Goal: Task Accomplishment & Management: Use online tool/utility

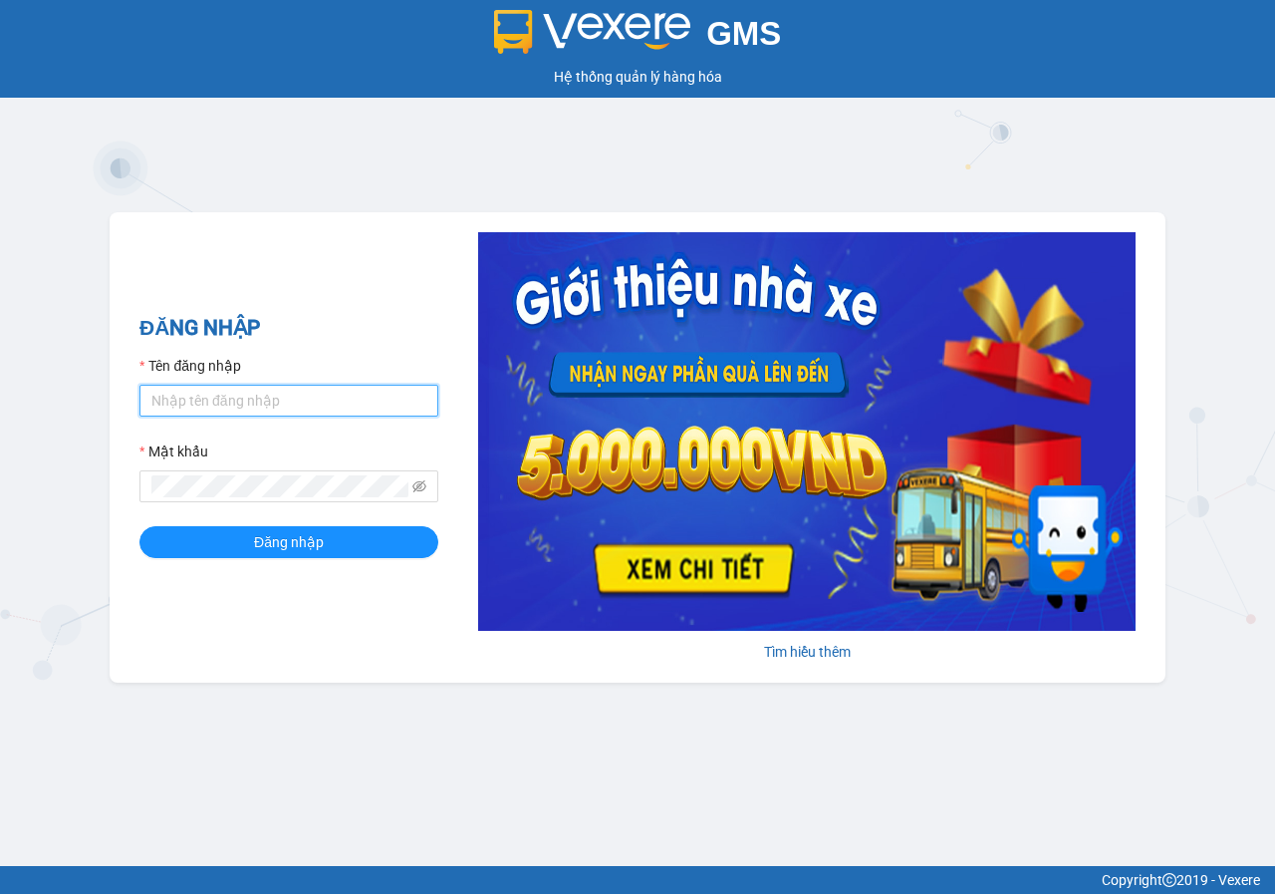
click at [307, 396] on input "Tên đăng nhập" at bounding box center [289, 401] width 299 height 32
type input "le.phuchai"
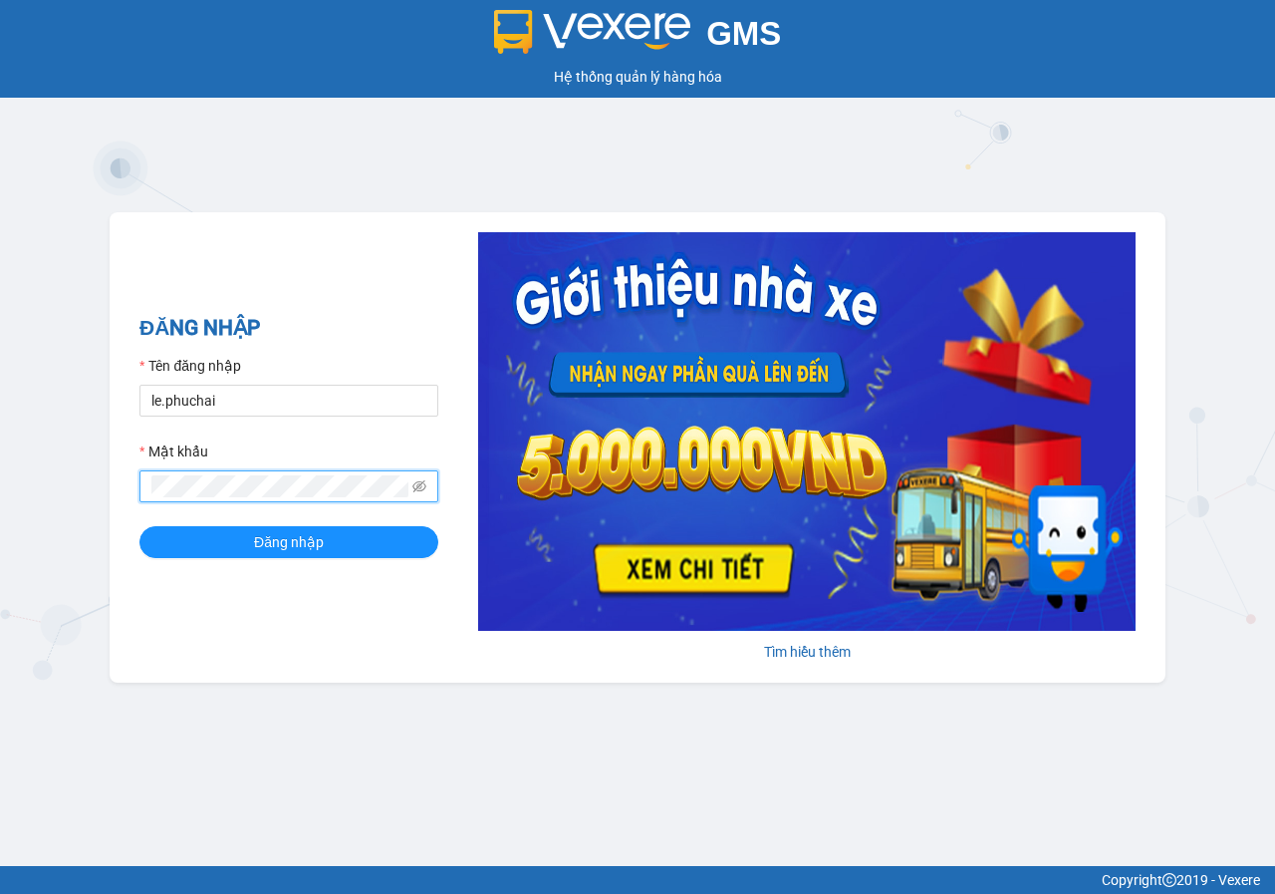
click at [140, 526] on button "Đăng nhập" at bounding box center [289, 542] width 299 height 32
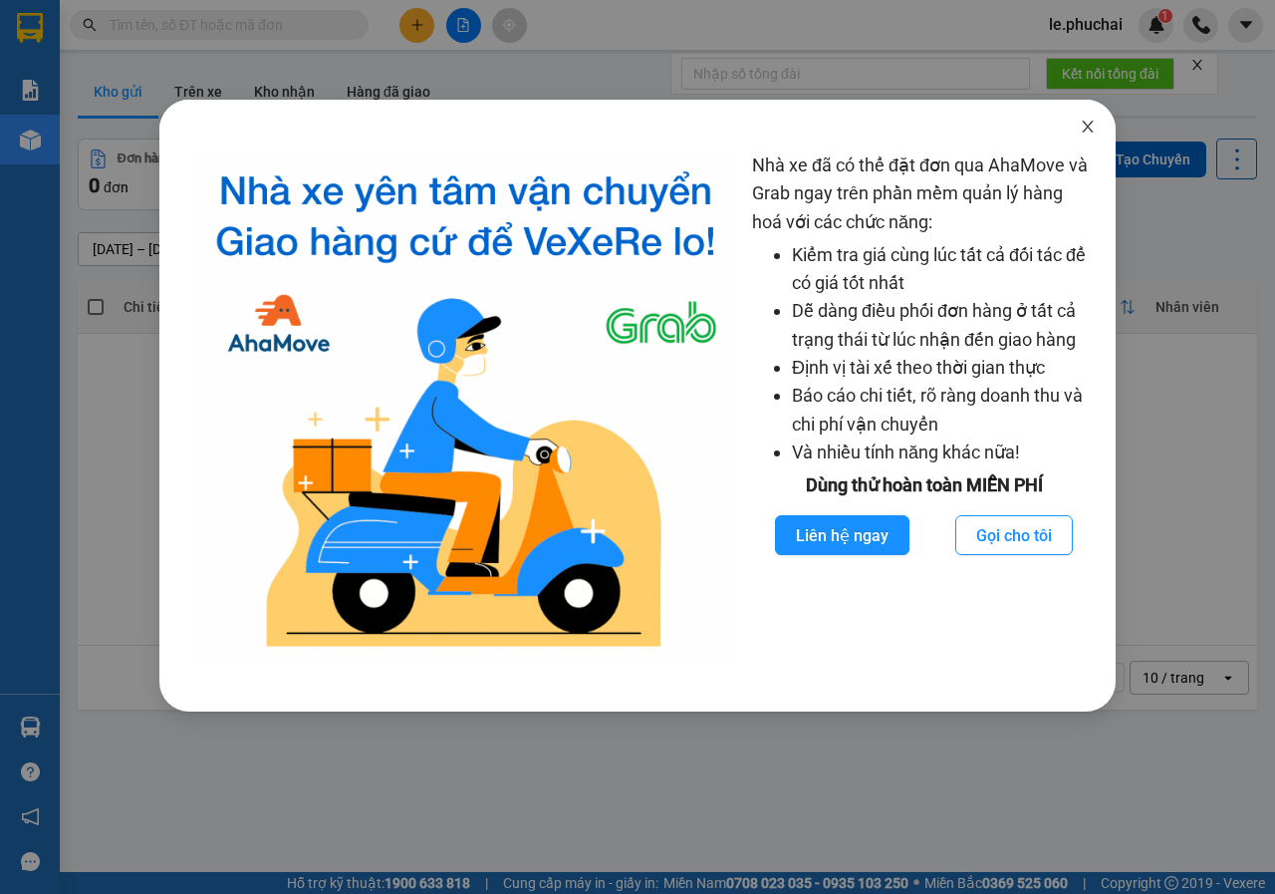
click at [1089, 131] on icon "close" at bounding box center [1088, 127] width 16 height 16
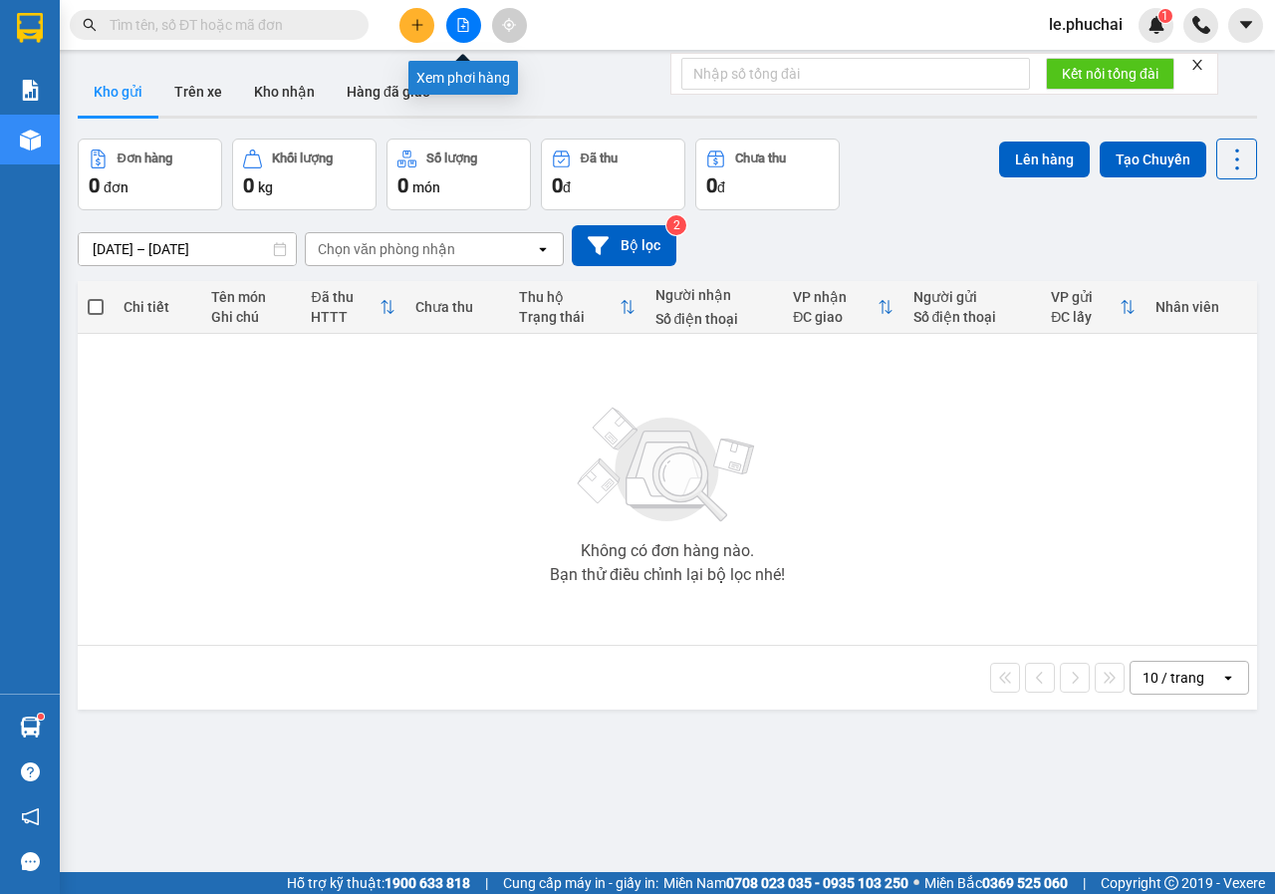
click at [458, 20] on icon "file-add" at bounding box center [463, 25] width 11 height 14
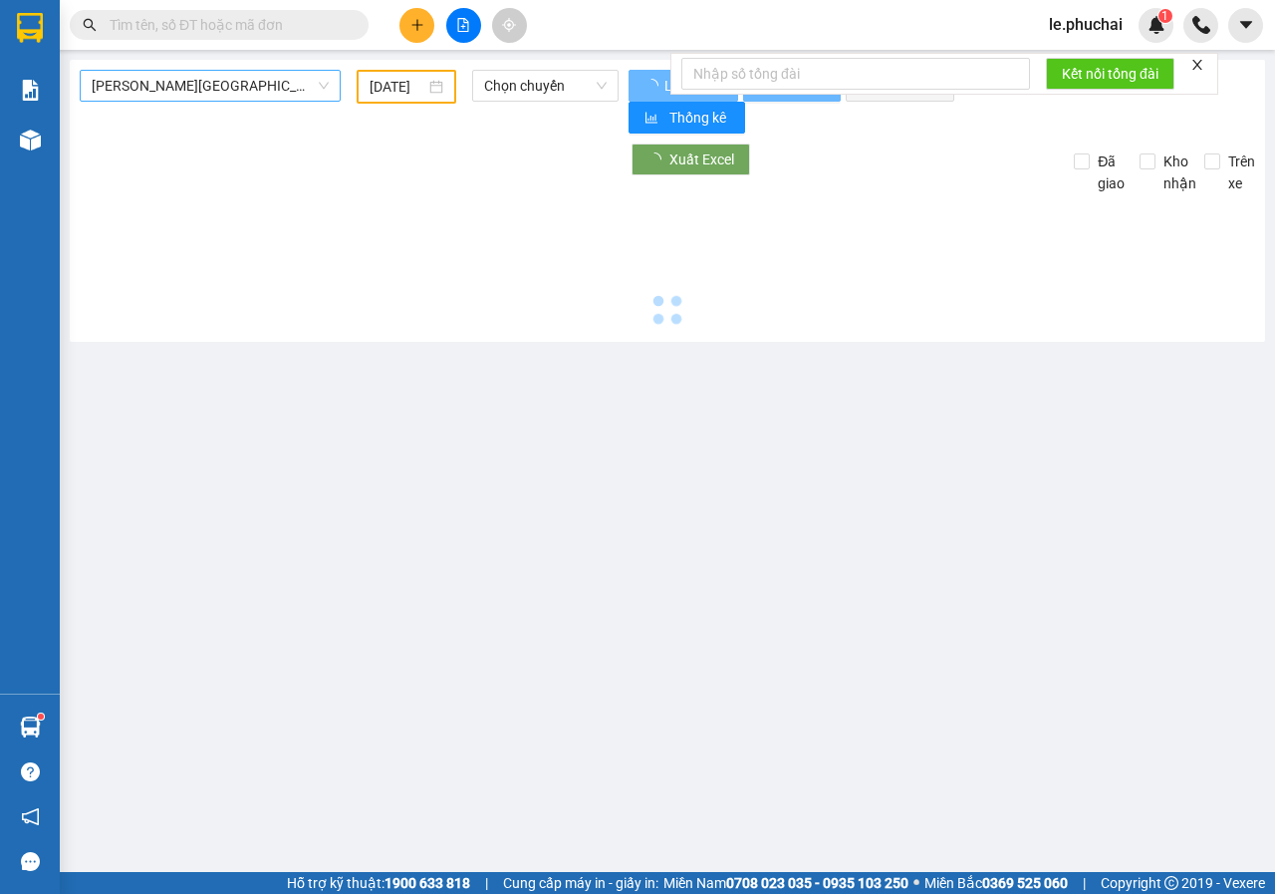
click at [206, 98] on span "[PERSON_NAME][GEOGRAPHIC_DATA]" at bounding box center [210, 86] width 237 height 30
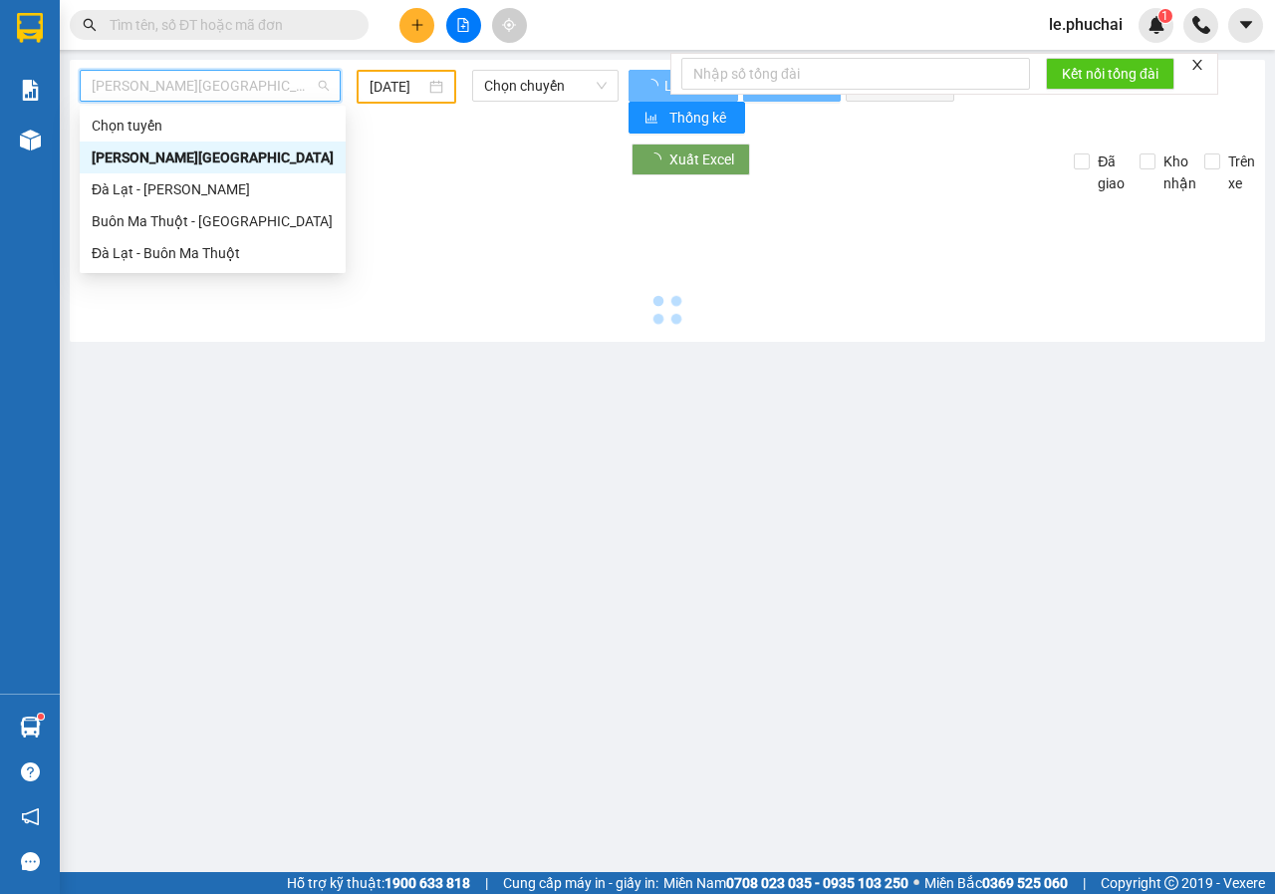
type input "[DATE]"
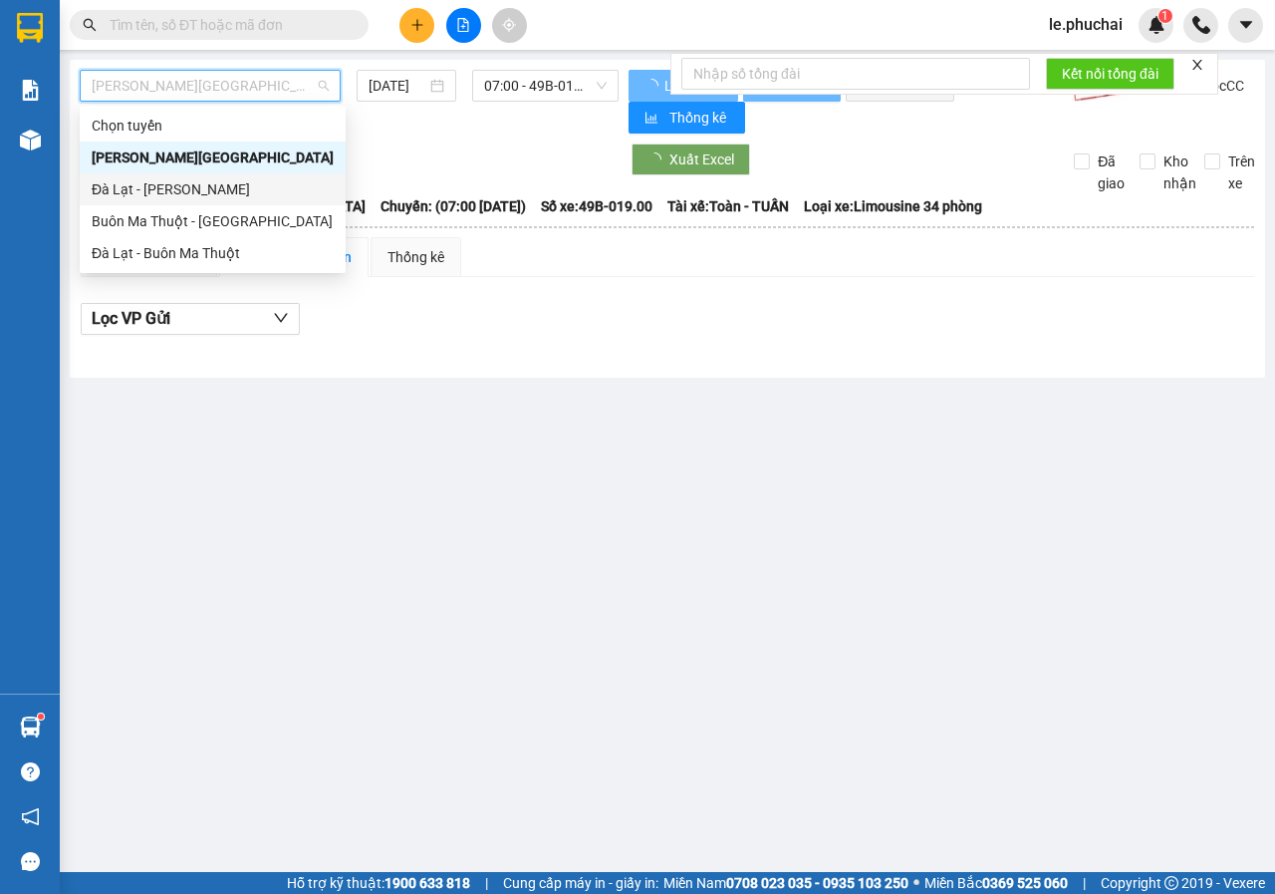
click at [155, 185] on div "Đà Lạt - Gia Lai" at bounding box center [213, 189] width 242 height 22
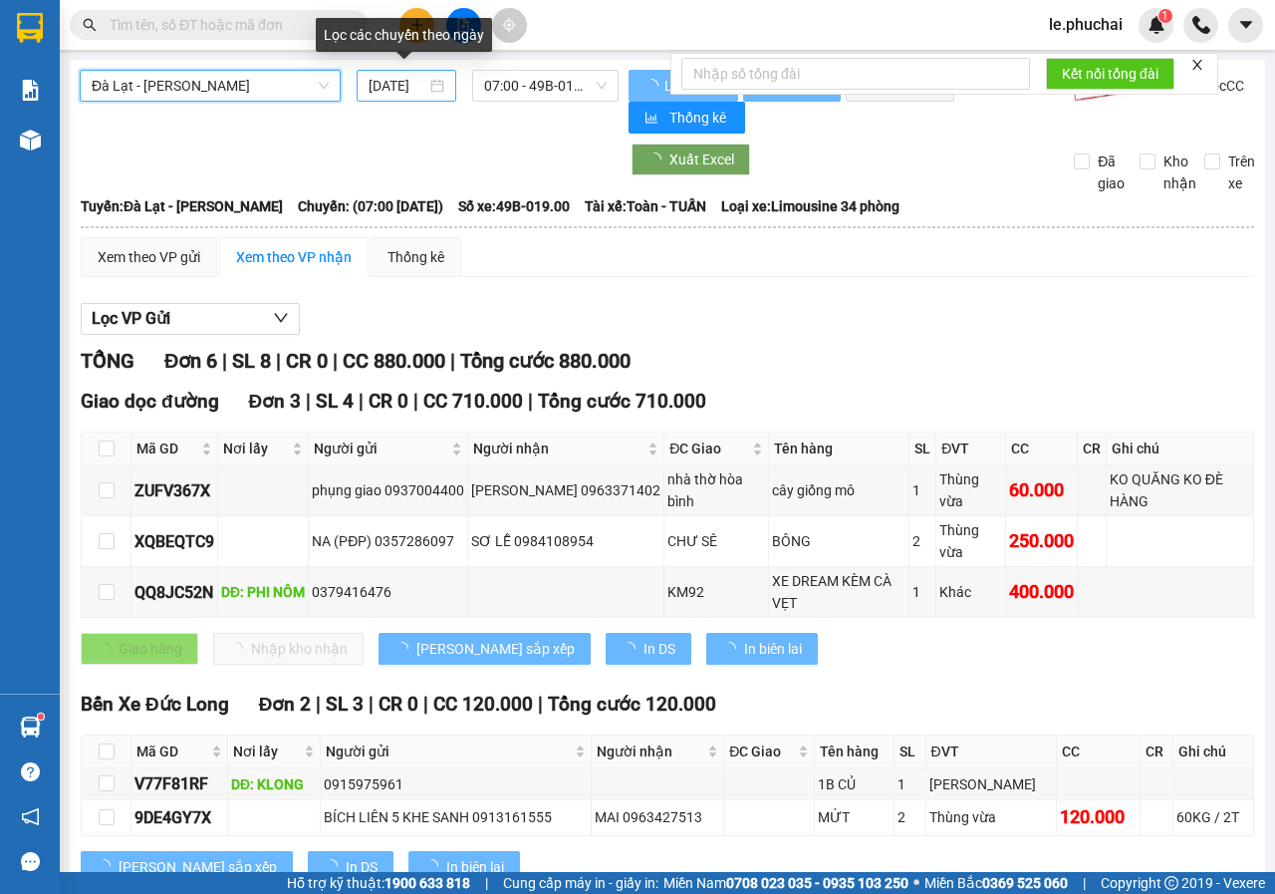
click at [384, 91] on input "12/09/2025" at bounding box center [398, 86] width 58 height 22
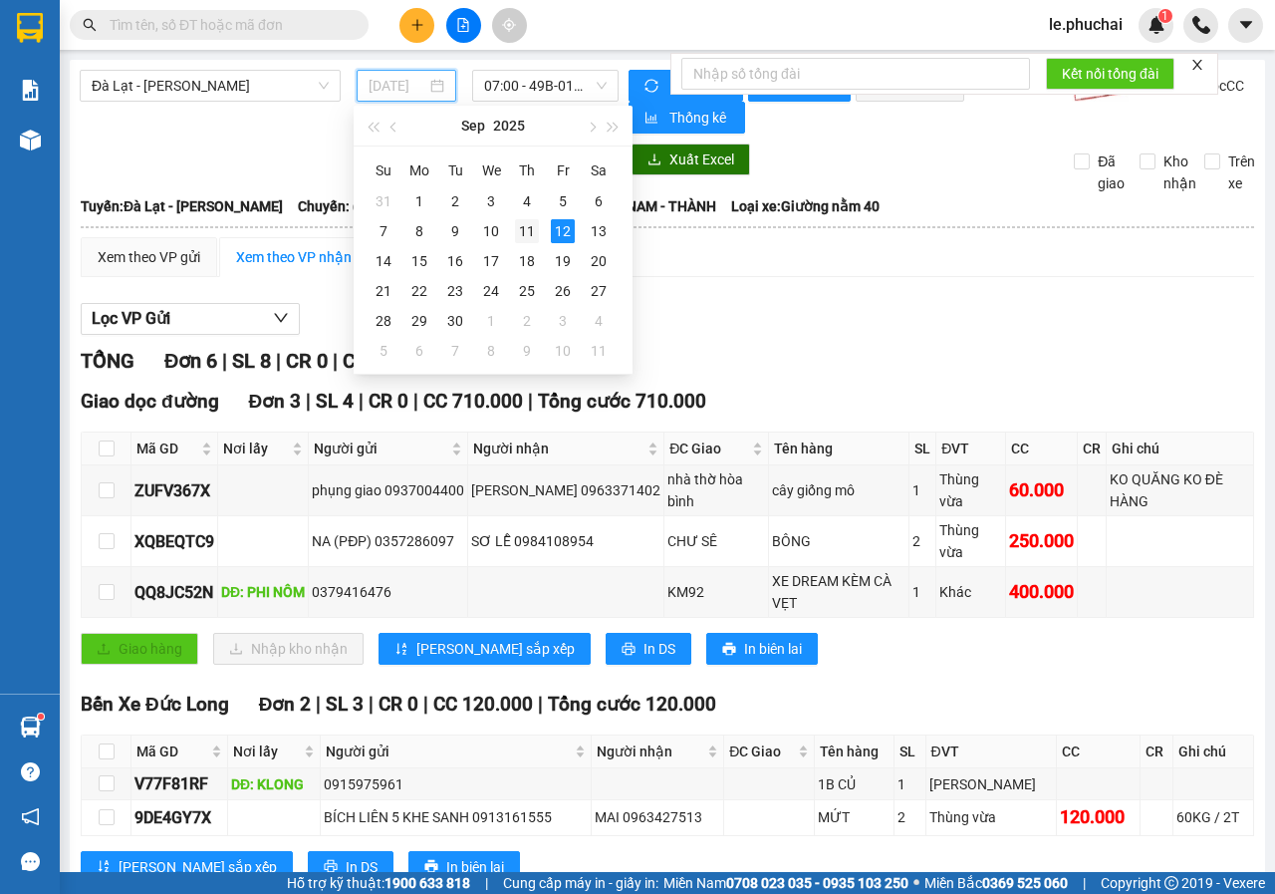
click at [532, 235] on div "11" at bounding box center [527, 231] width 24 height 24
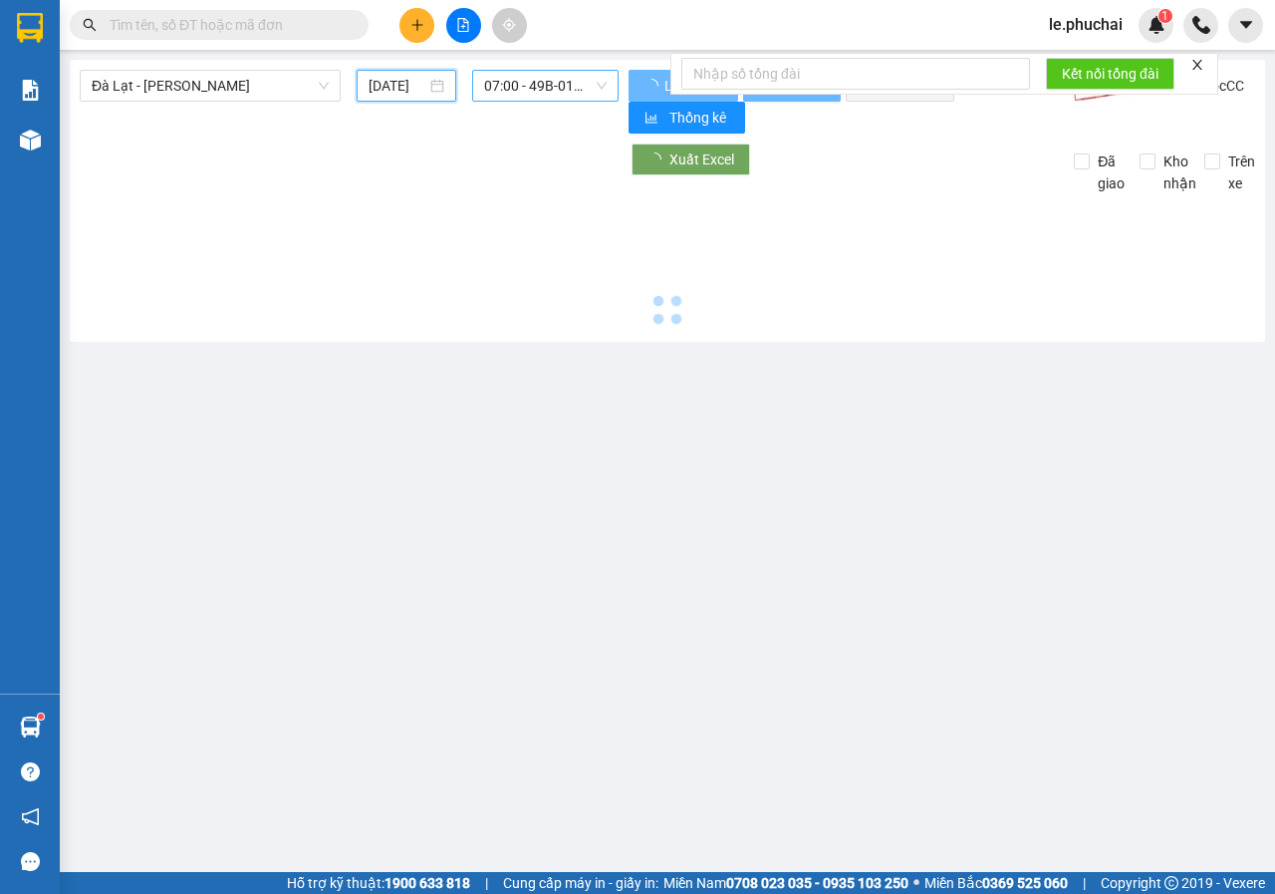
type input "11/09/2025"
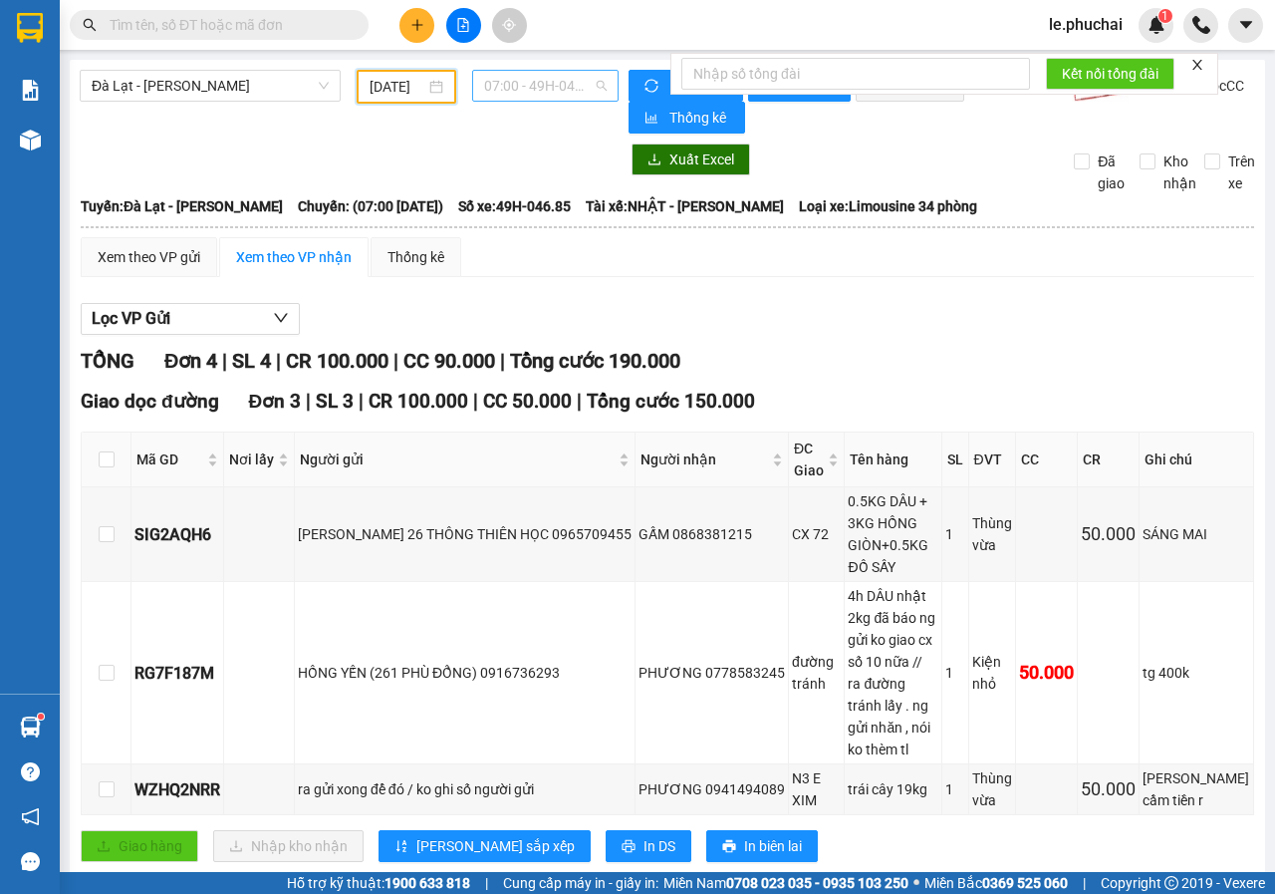
click at [529, 93] on span "07:00 - 49H-046.85" at bounding box center [545, 86] width 122 height 30
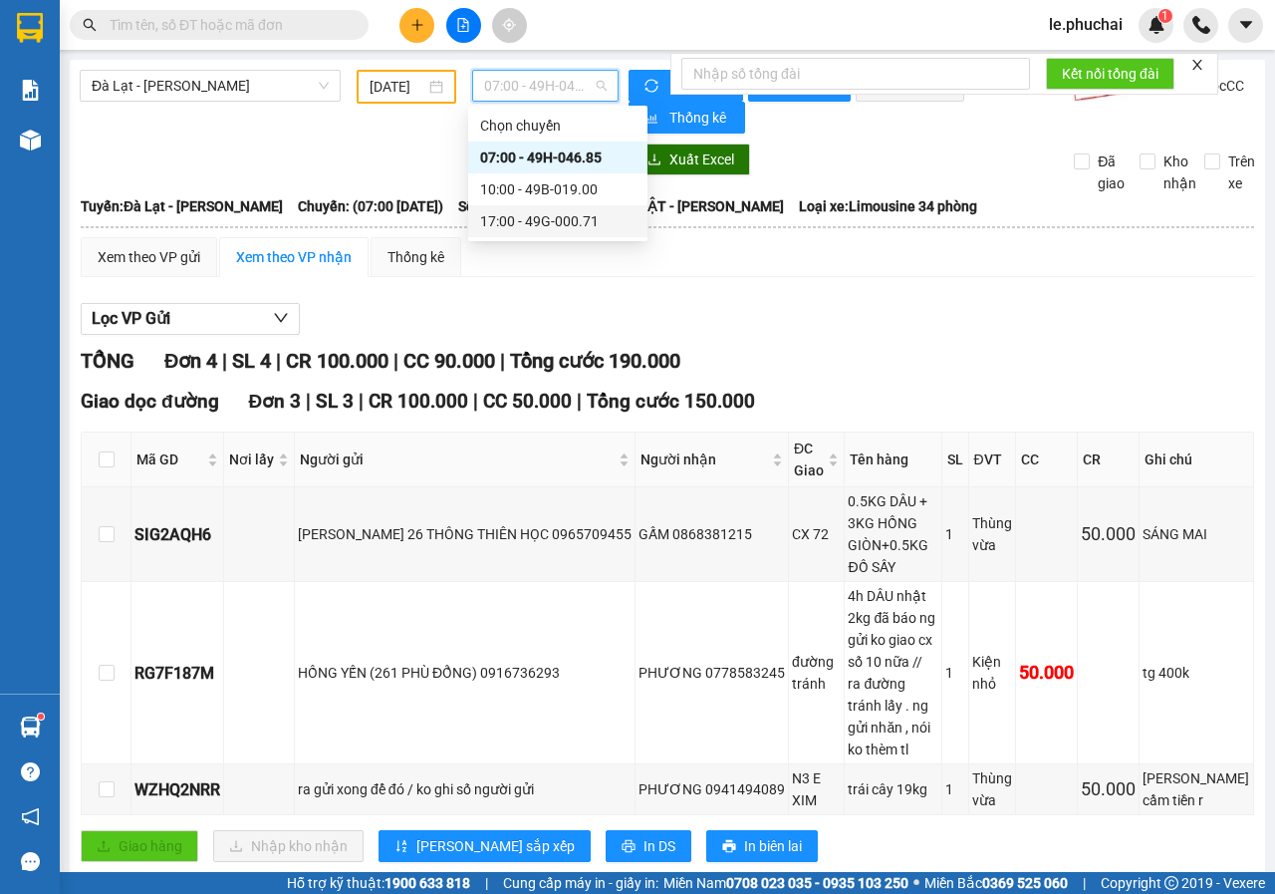
click at [517, 224] on div "17:00 - 49G-000.71" at bounding box center [557, 221] width 155 height 22
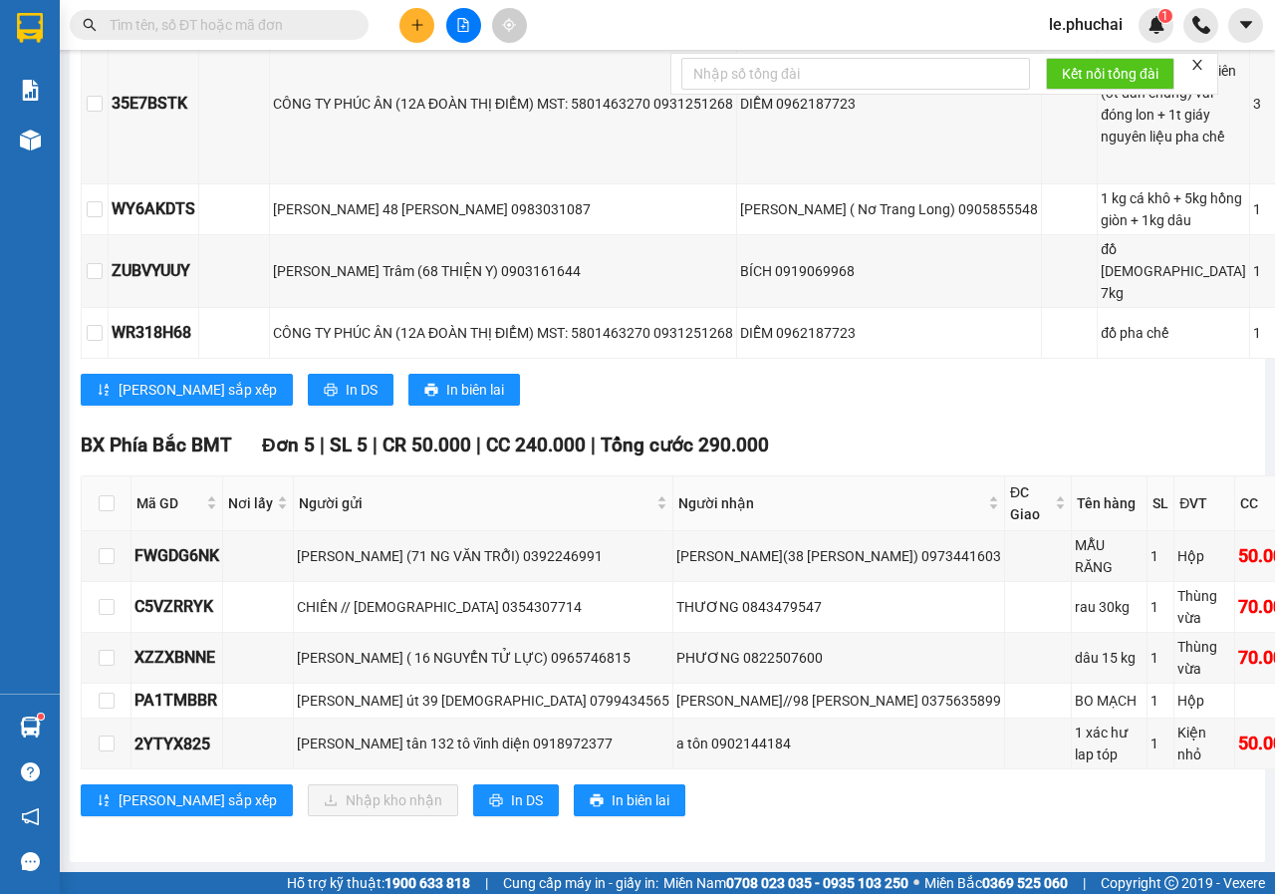
scroll to position [1290, 0]
click at [110, 495] on input "checkbox" at bounding box center [107, 503] width 16 height 16
checkbox input "true"
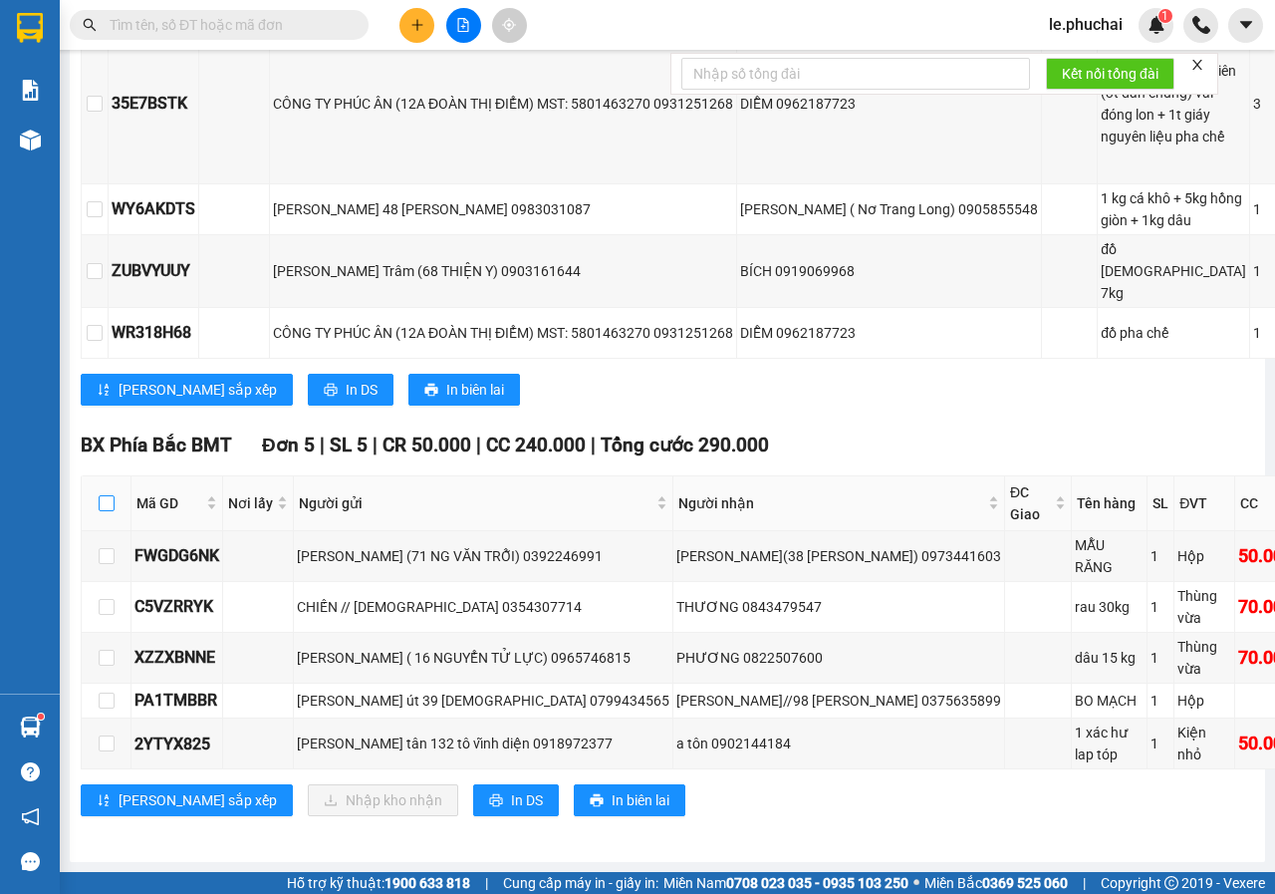
checkbox input "true"
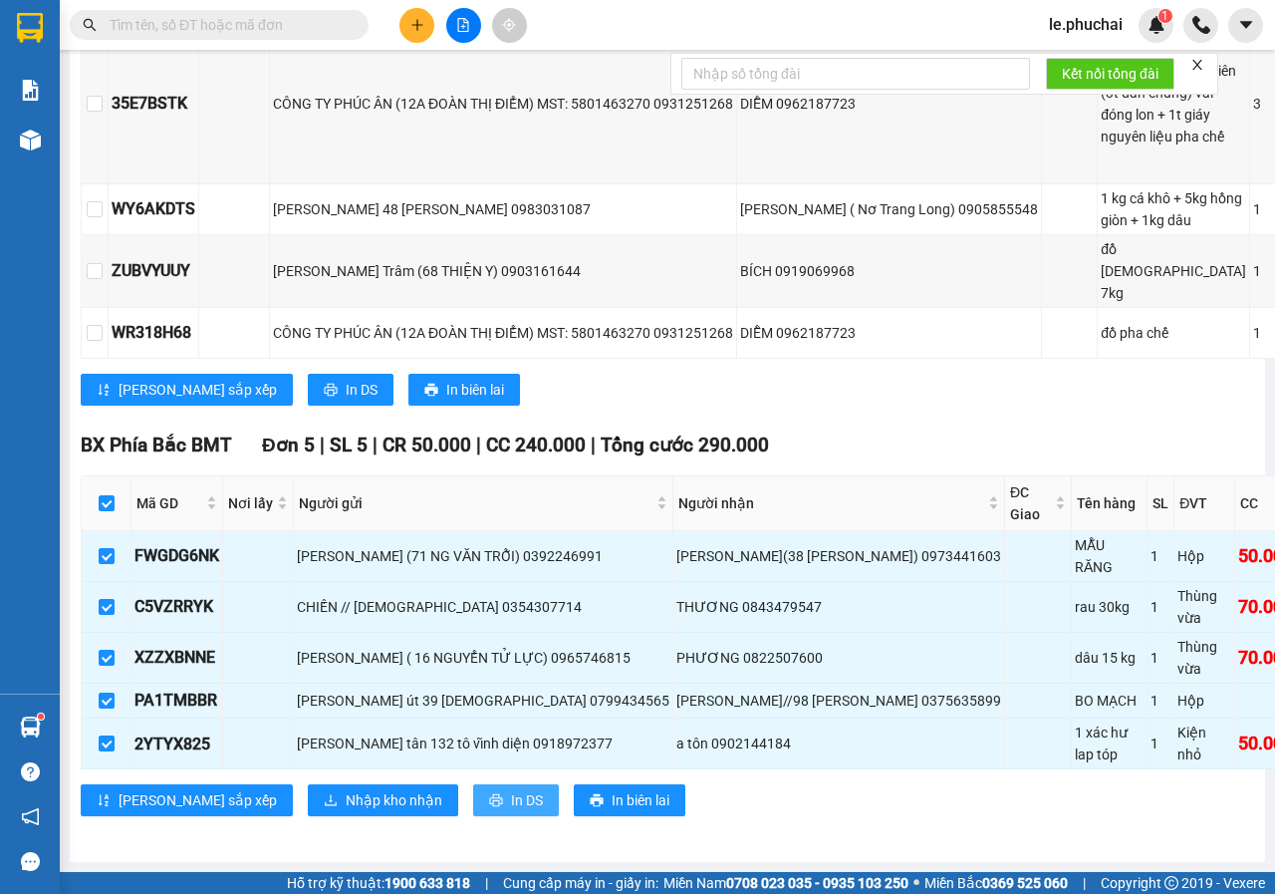
click at [489, 793] on span "printer" at bounding box center [496, 801] width 14 height 16
